Goal: Find specific page/section: Find specific page/section

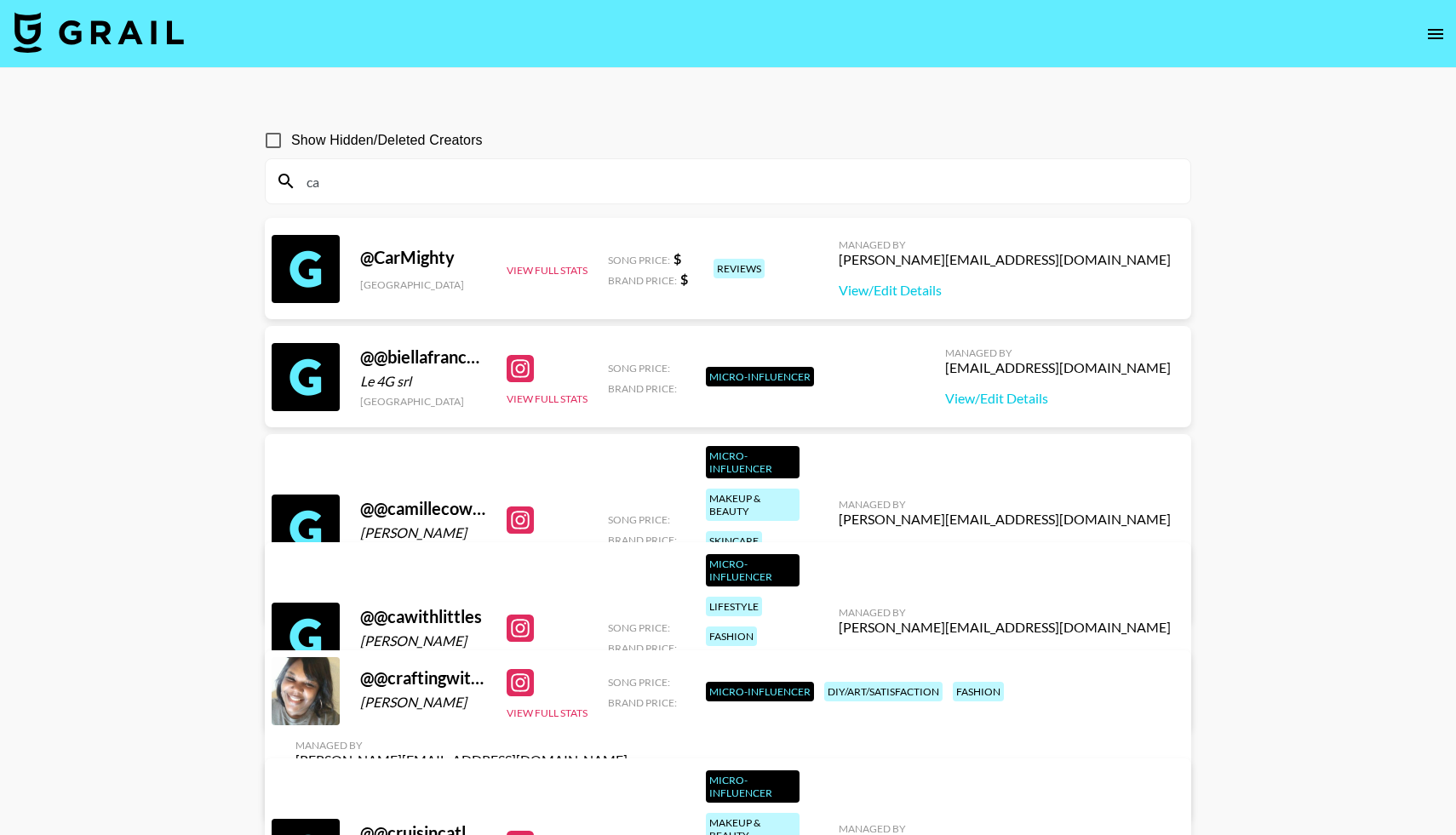
type input "c"
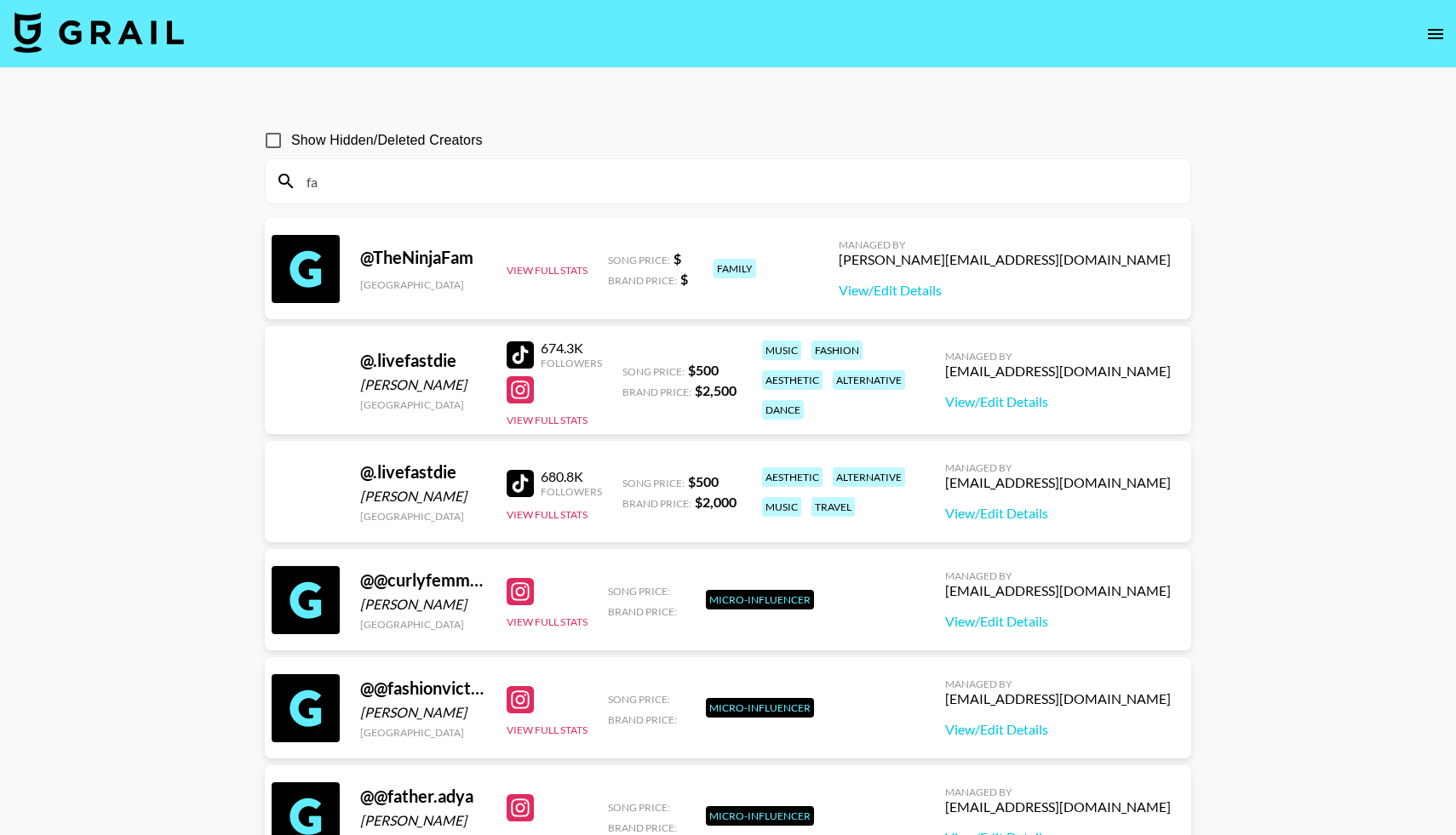
type input "f"
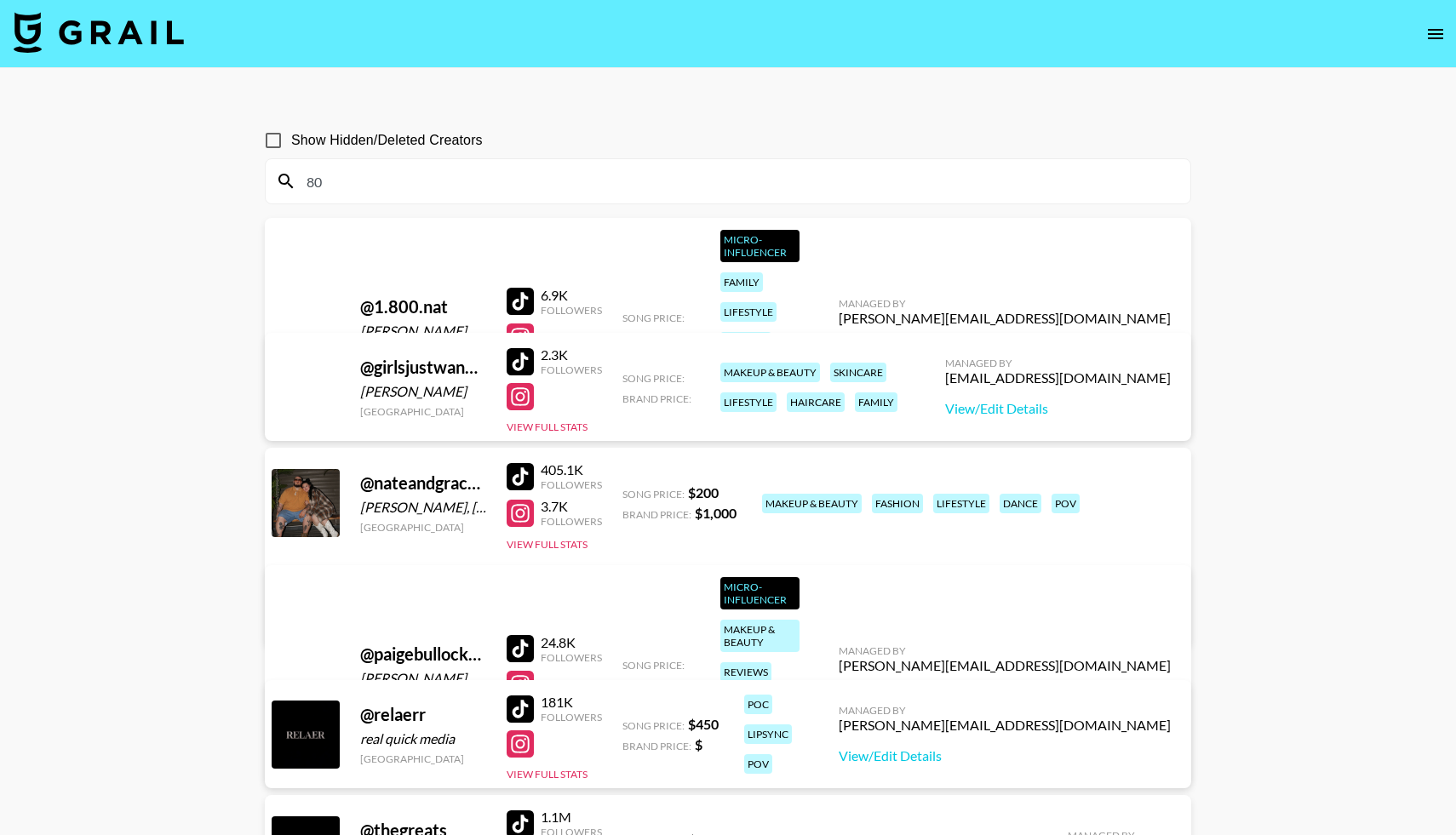
type input "8"
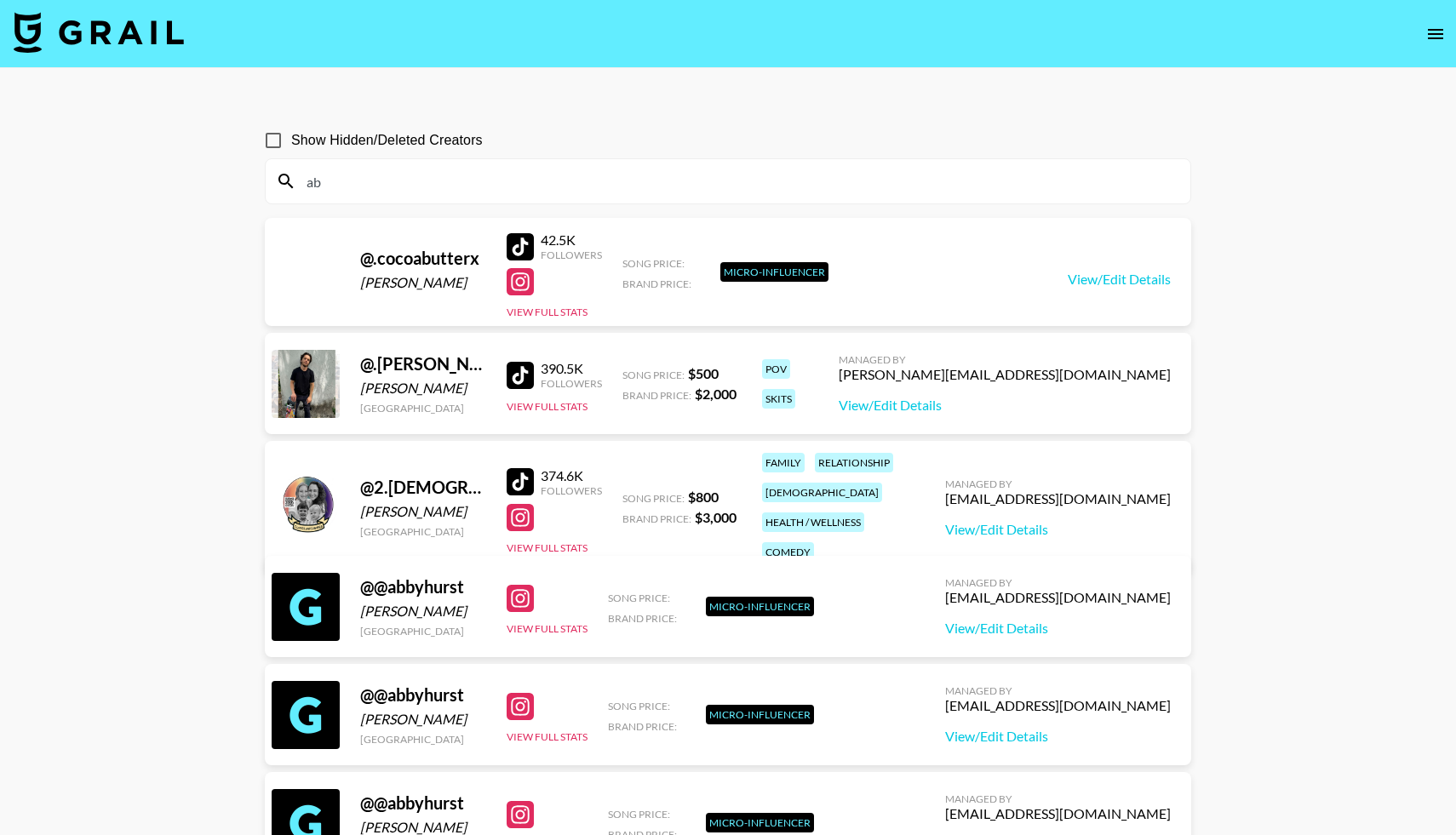
type input "a"
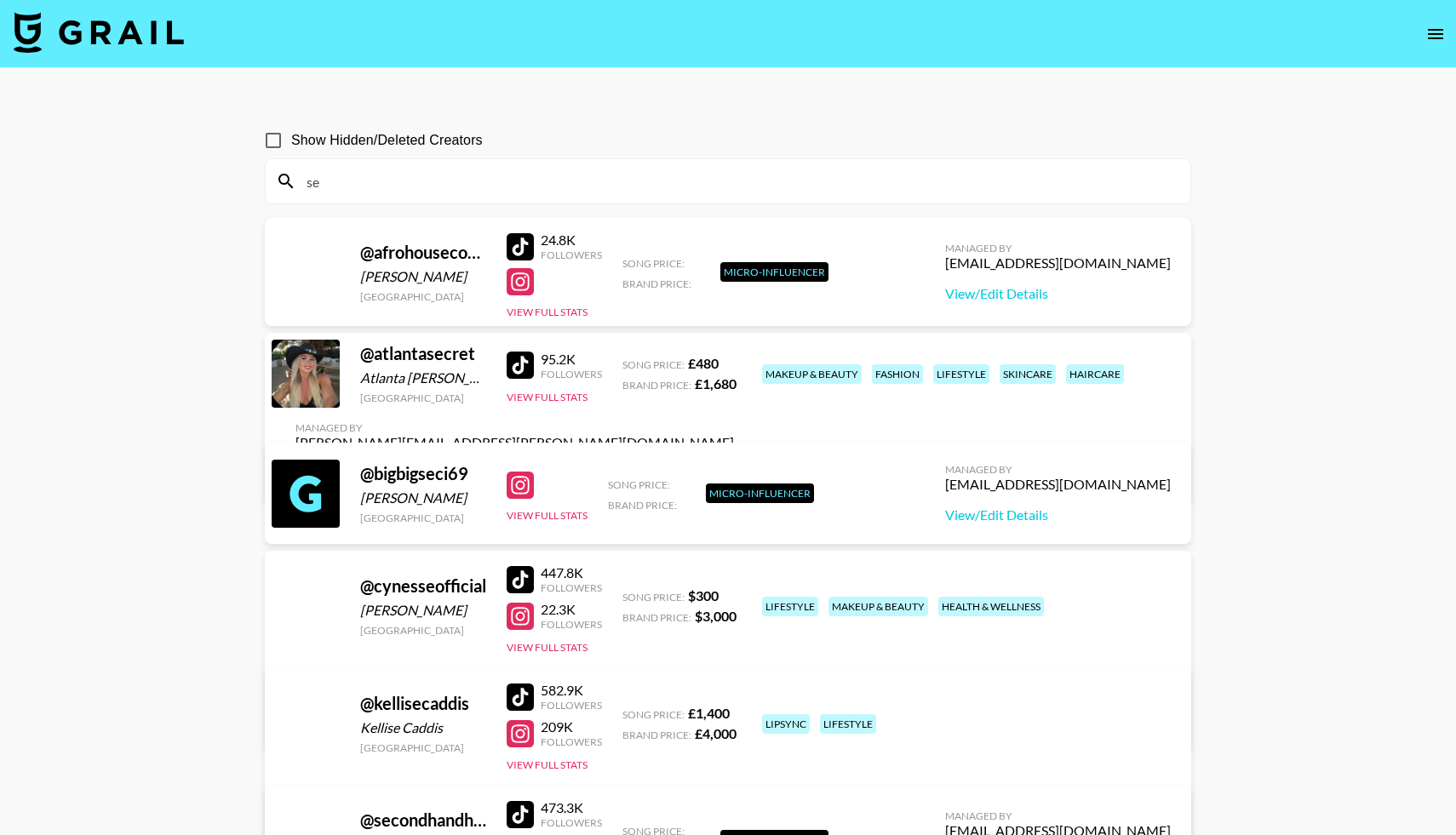
type input "s"
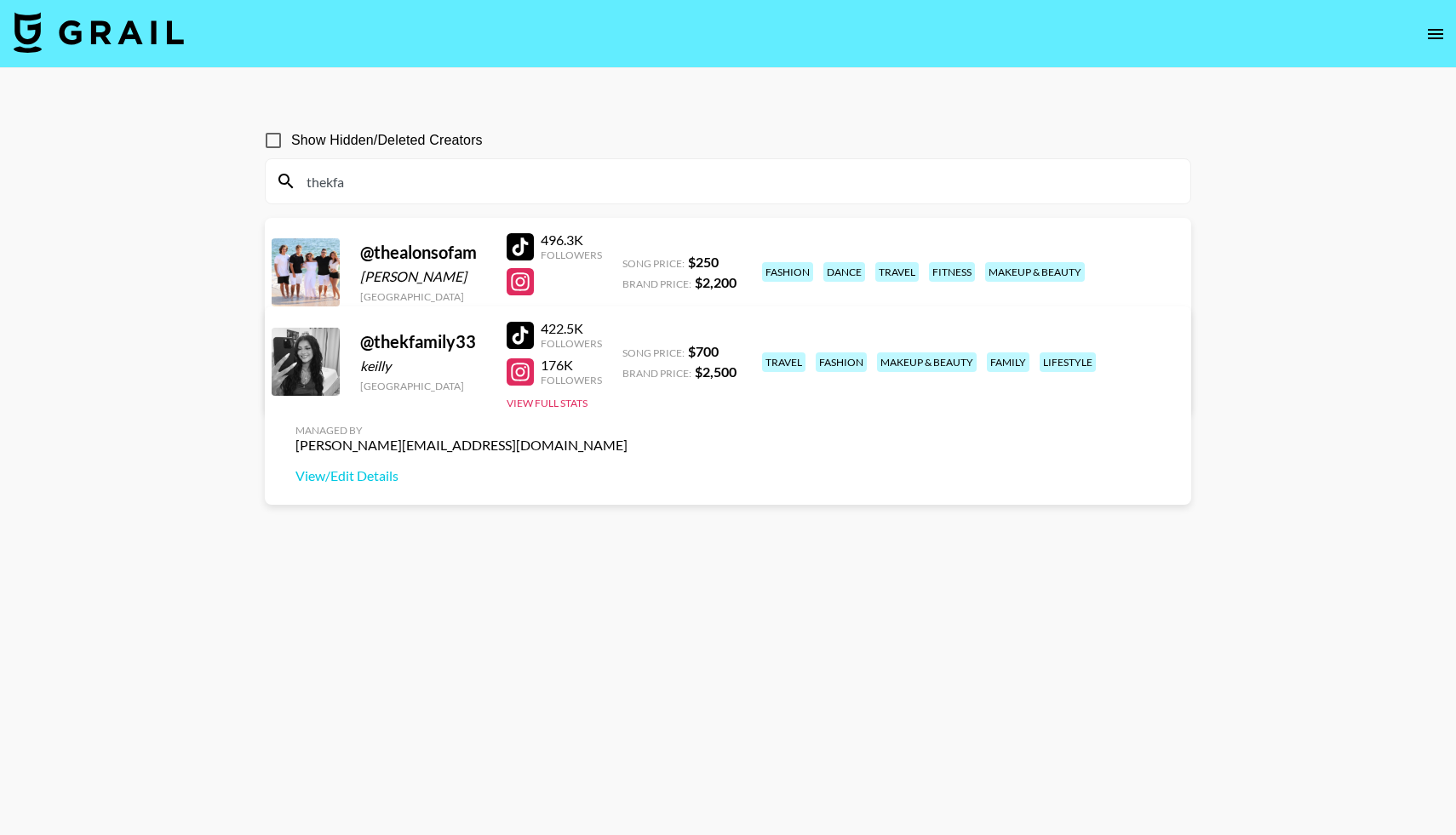
drag, startPoint x: 345, startPoint y: 176, endPoint x: 287, endPoint y: 176, distance: 58.0
click at [286, 176] on div "thekfa" at bounding box center [728, 181] width 924 height 45
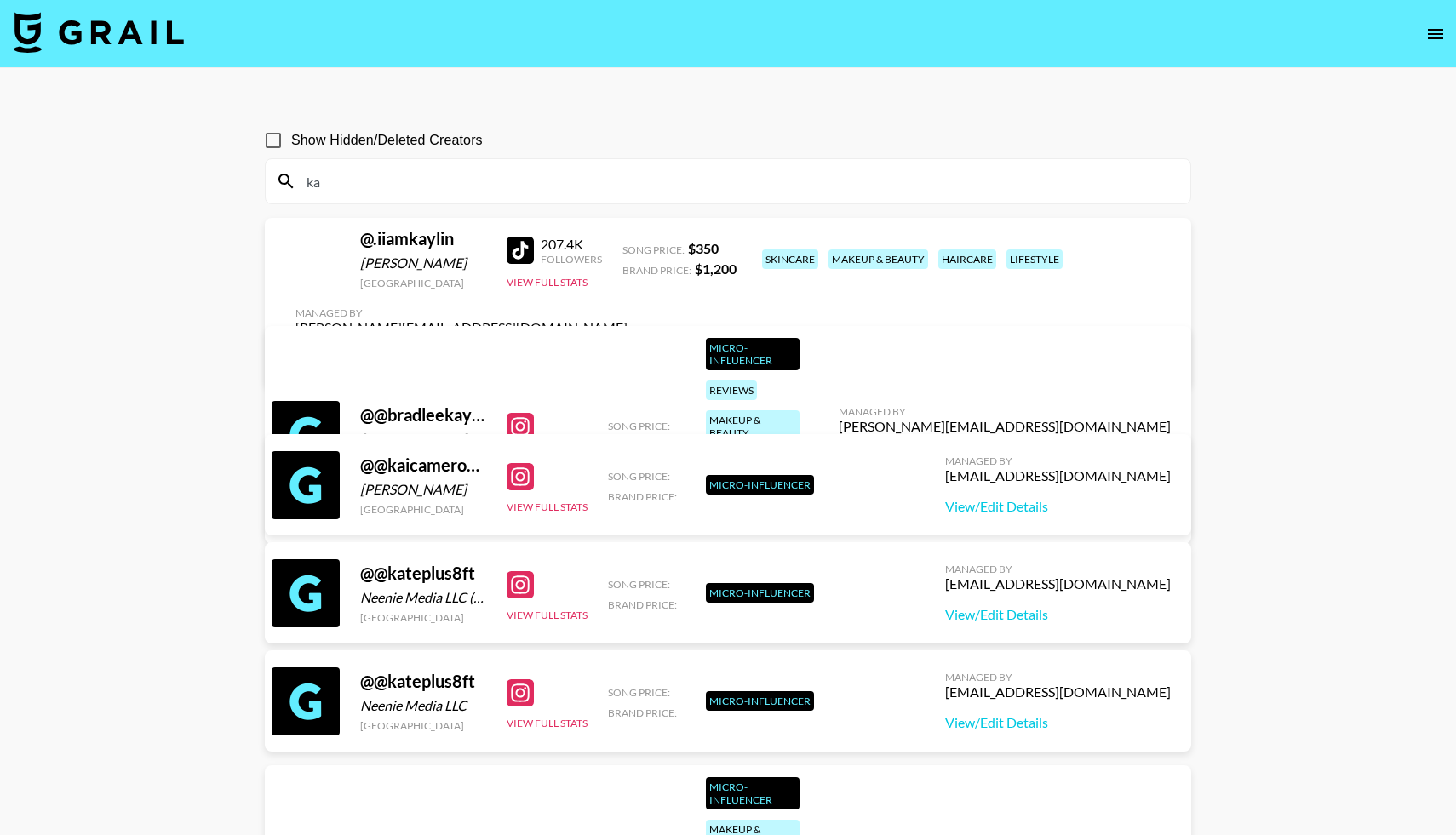
type input "k"
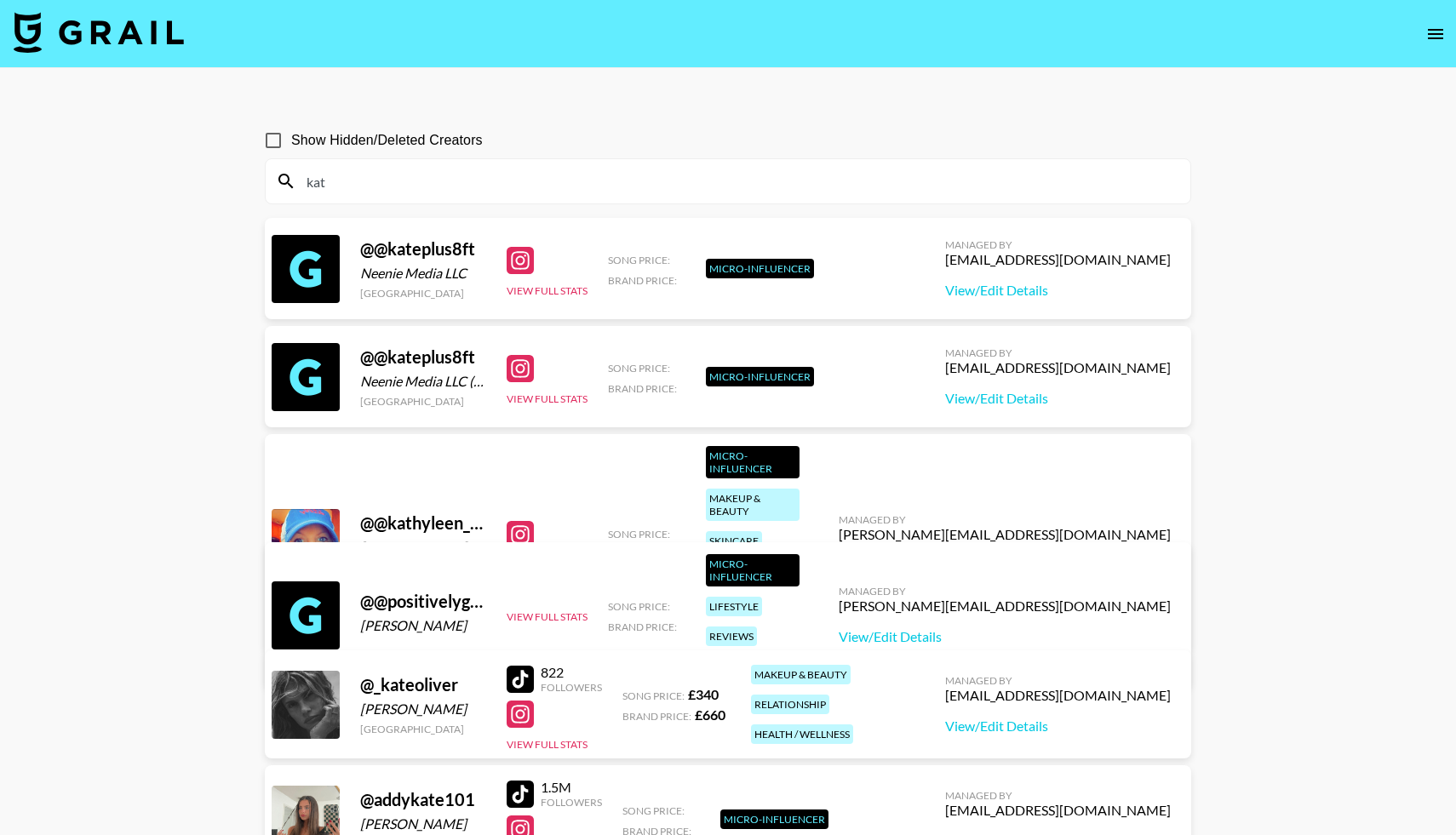
drag, startPoint x: 329, startPoint y: 175, endPoint x: 290, endPoint y: 175, distance: 39.0
click at [290, 175] on div "kat" at bounding box center [728, 181] width 924 height 45
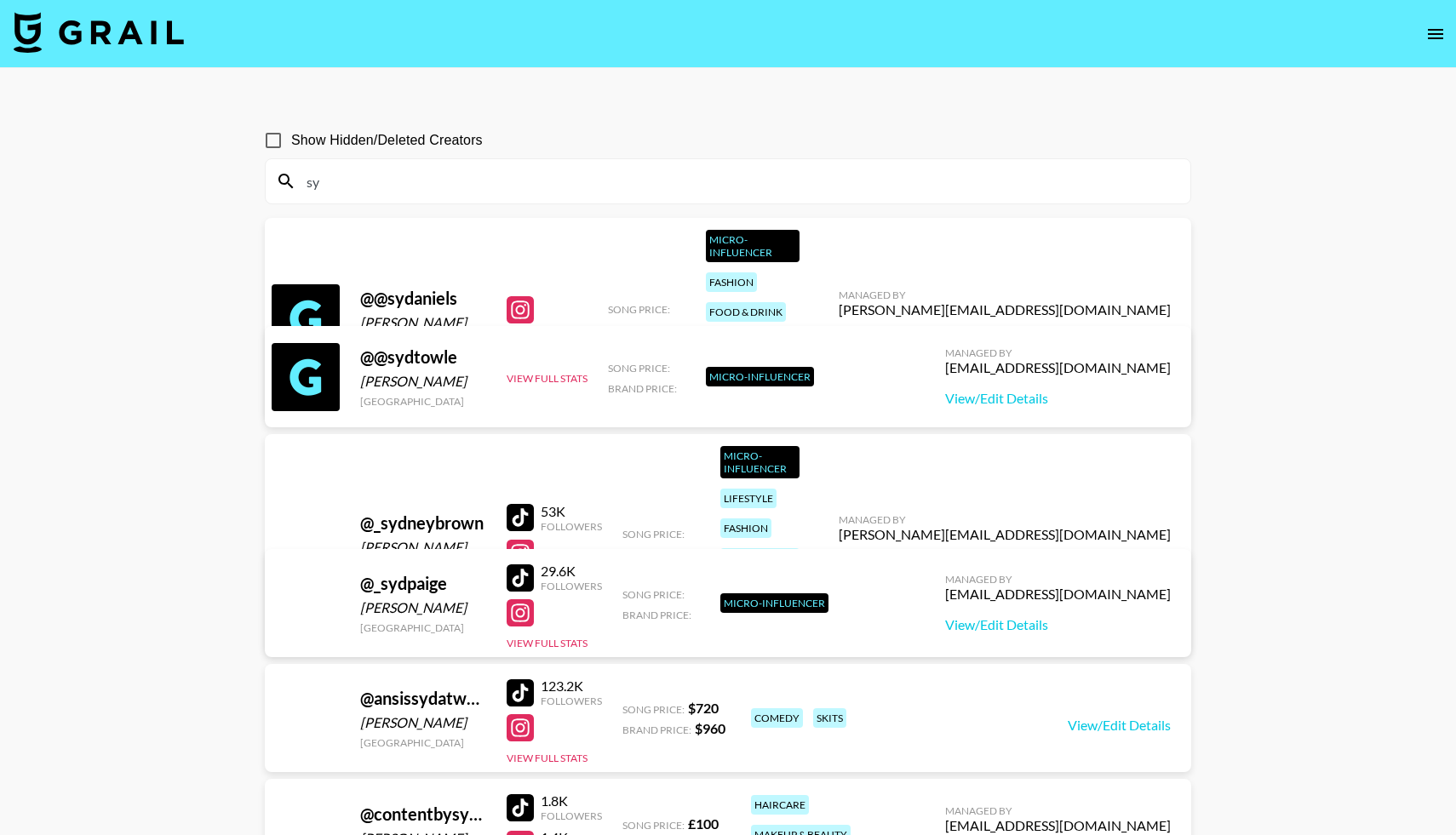
type input "s"
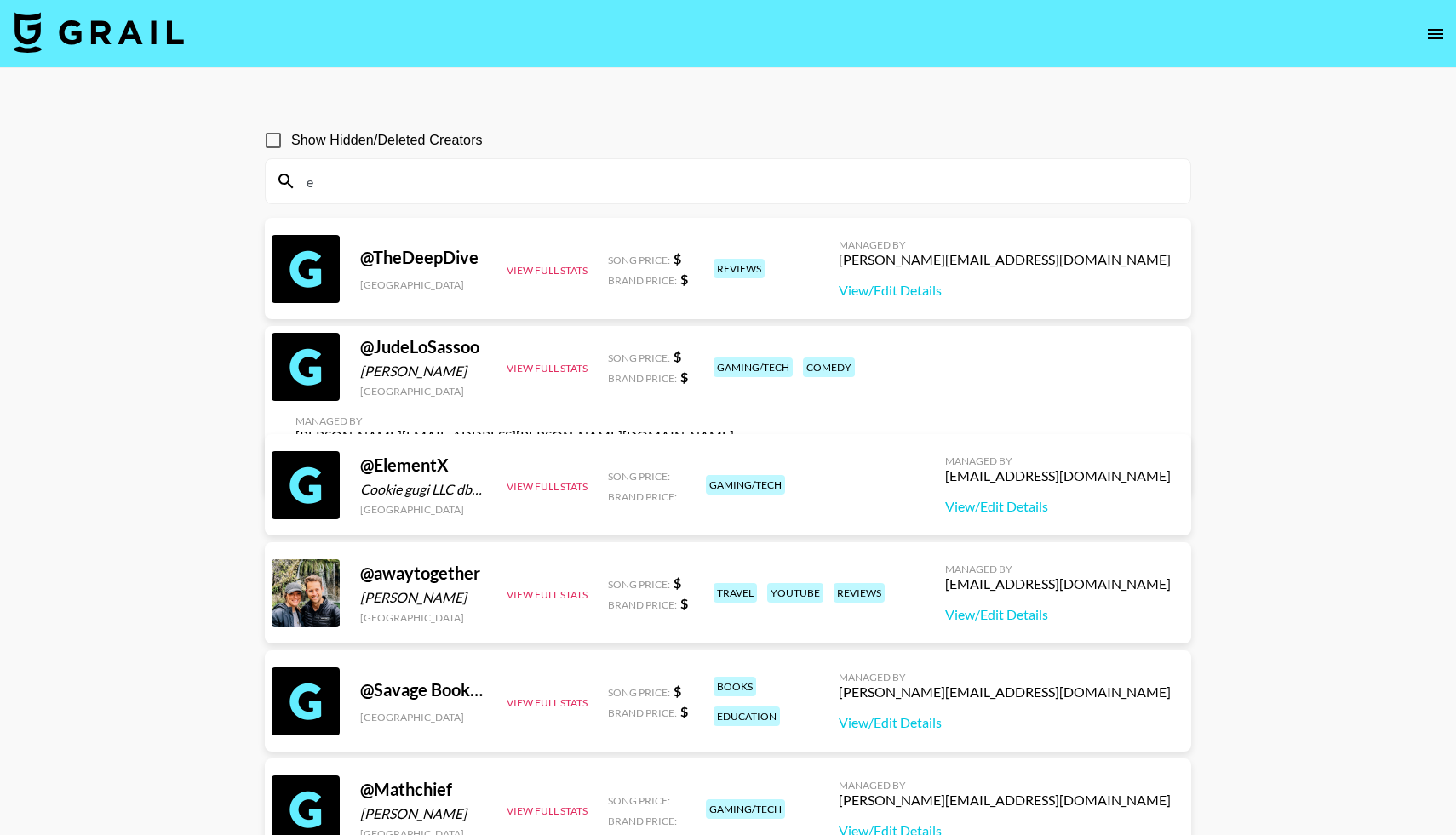
type input "e"
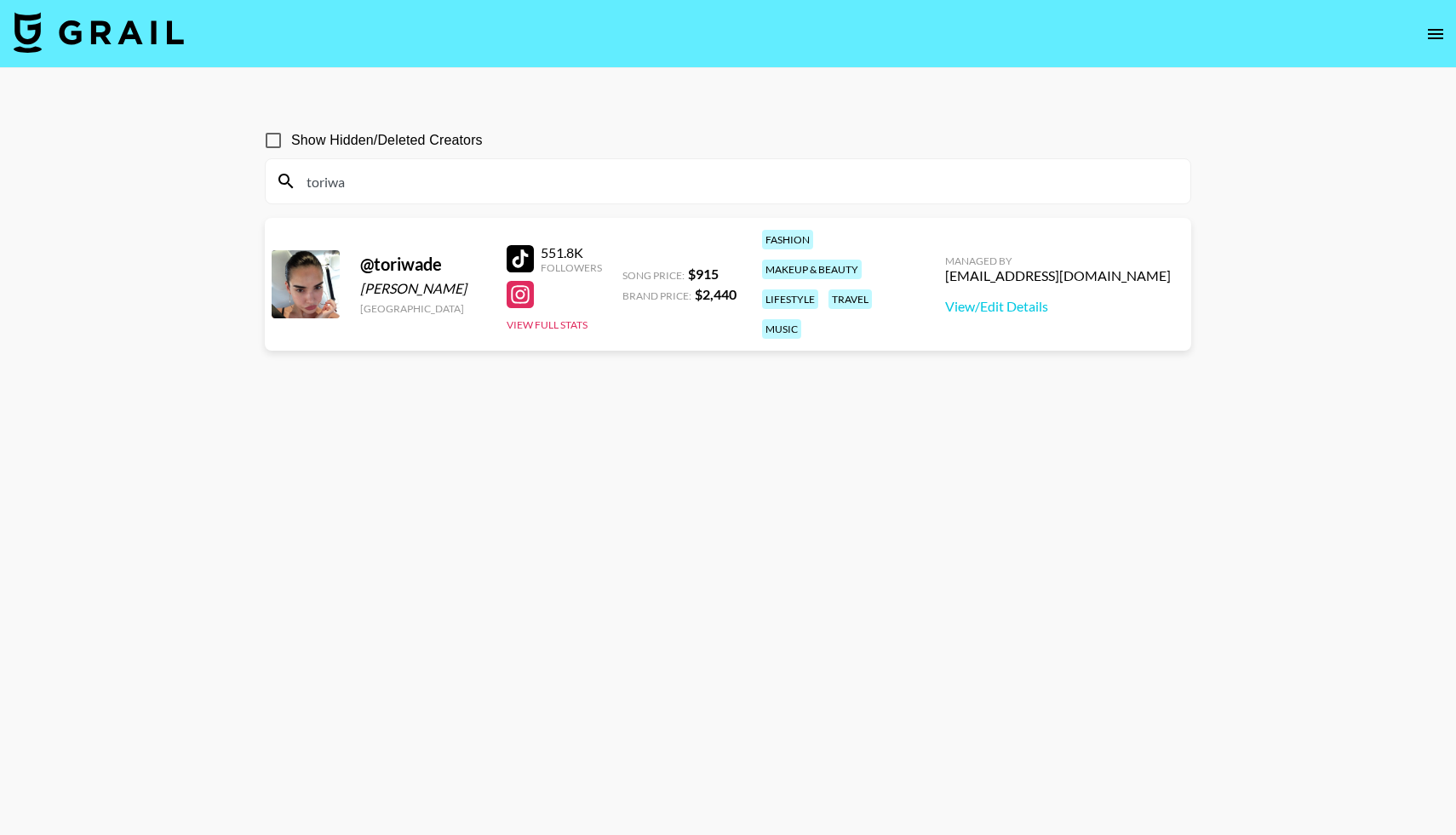
type input "toriwa"
